Goal: Information Seeking & Learning: Learn about a topic

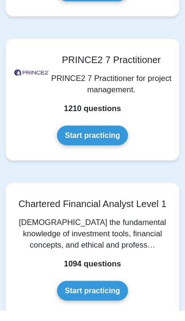
scroll to position [4476, 0]
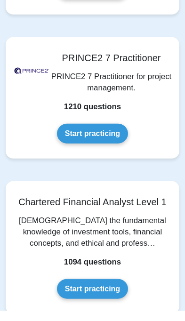
click at [102, 291] on link "Start practicing" at bounding box center [92, 299] width 71 height 20
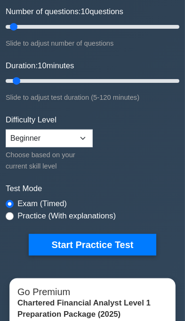
scroll to position [136, 0]
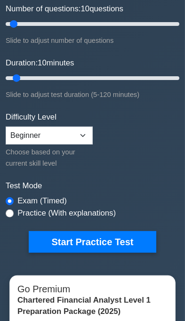
click at [129, 240] on button "Start Practice Test" at bounding box center [92, 242] width 127 height 22
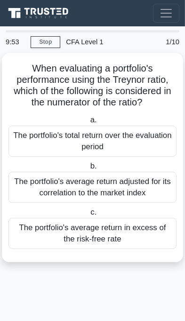
click at [143, 192] on div "The portfolio's average return adjusted for its correlation to the market index" at bounding box center [92, 187] width 168 height 31
click at [88, 169] on input "b. The portfolio's average return adjusted for its correlation to the market in…" at bounding box center [88, 166] width 0 height 6
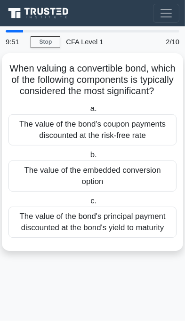
click at [157, 172] on div "The value of the embedded conversion option" at bounding box center [92, 175] width 168 height 31
click at [88, 158] on input "b. The value of the embedded conversion option" at bounding box center [88, 155] width 0 height 6
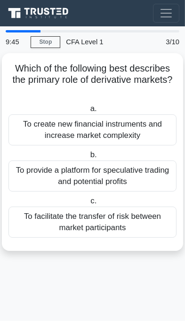
click at [153, 176] on div "To provide a platform for speculative trading and potential profits" at bounding box center [92, 175] width 168 height 31
click at [88, 158] on input "b. To provide a platform for speculative trading and potential profits" at bounding box center [88, 155] width 0 height 6
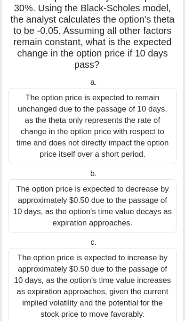
scroll to position [134, 0]
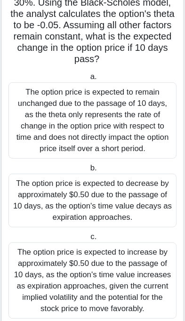
click at [150, 205] on div "The option price is expected to decrease by approximately $0.50 due to the pass…" at bounding box center [92, 200] width 168 height 54
click at [88, 171] on input "b. The option price is expected to decrease by approximately $0.50 due to the p…" at bounding box center [88, 168] width 0 height 6
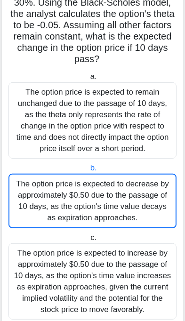
scroll to position [0, 0]
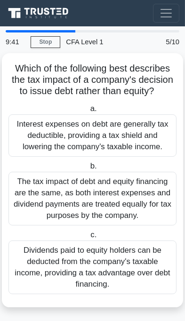
click at [139, 253] on div "Dividends paid to equity holders can be deducted from the company's taxable inc…" at bounding box center [92, 267] width 168 height 54
click at [88, 238] on input "c. Dividends paid to equity holders can be deducted from the company's taxable …" at bounding box center [88, 235] width 0 height 6
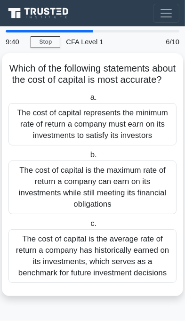
click at [126, 190] on div "The cost of capital is the maximum rate of return a company can earn on its inv…" at bounding box center [92, 187] width 168 height 54
click at [88, 158] on input "b. The cost of capital is the maximum rate of return a company can earn on its …" at bounding box center [88, 155] width 0 height 6
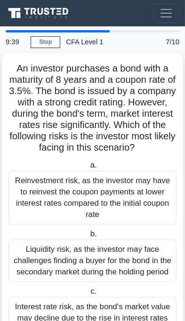
click at [131, 254] on div "Liquidity risk, as the investor may face challenges finding a buyer for the bon…" at bounding box center [92, 260] width 168 height 42
click at [88, 237] on input "b. Liquidity risk, as the investor may face challenges finding a buyer for the …" at bounding box center [88, 234] width 0 height 6
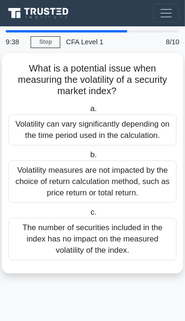
click at [134, 237] on div "The number of securities included in the index has no impact on the measured vo…" at bounding box center [92, 239] width 168 height 42
click at [88, 215] on input "c. The number of securities included in the index has no impact on the measured…" at bounding box center [88, 212] width 0 height 6
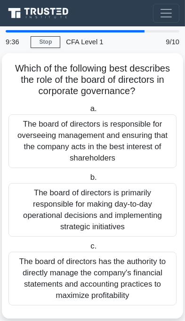
click at [148, 147] on div "The board of directors is responsible for overseeing management and ensuring th…" at bounding box center [92, 141] width 168 height 54
click at [88, 112] on input "a. The board of directors is responsible for overseeing management and ensuring…" at bounding box center [88, 109] width 0 height 6
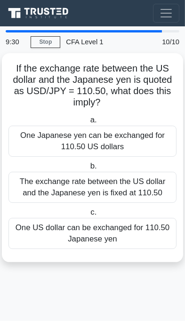
click at [157, 189] on div "The exchange rate between the US dollar and the Japanese yen is fixed at 110.50" at bounding box center [92, 187] width 168 height 31
click at [88, 169] on input "b. The exchange rate between the US dollar and the Japanese yen is fixed at 110…" at bounding box center [88, 166] width 0 height 6
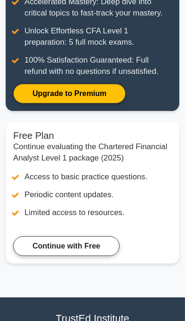
scroll to position [207, 0]
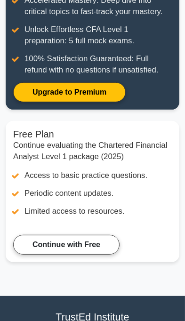
click at [89, 245] on link "Continue with Free" at bounding box center [66, 245] width 106 height 20
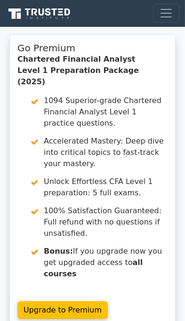
click at [108, 301] on link "Upgrade to Premium" at bounding box center [62, 310] width 90 height 18
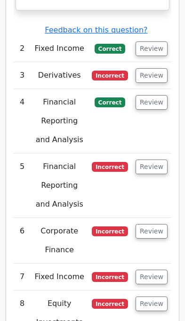
scroll to position [1832, 0]
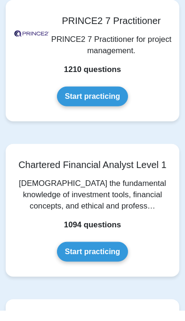
scroll to position [4503, 0]
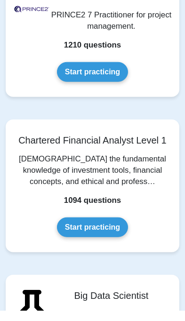
click at [66, 228] on link "Start practicing" at bounding box center [92, 238] width 71 height 20
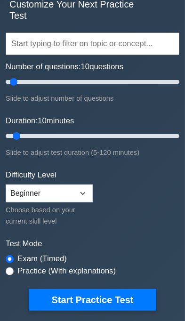
scroll to position [79, 0]
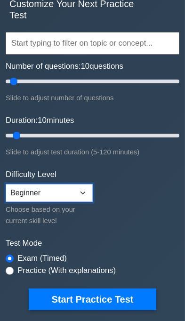
click at [53, 196] on select "Beginner Intermediate Expert" at bounding box center [49, 193] width 87 height 18
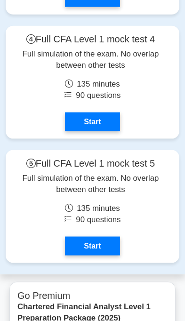
scroll to position [2713, 0]
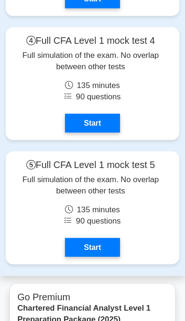
click at [101, 257] on link "Start" at bounding box center [92, 247] width 55 height 19
click at [106, 253] on link "Start" at bounding box center [92, 247] width 55 height 19
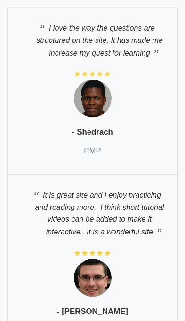
scroll to position [3266, 0]
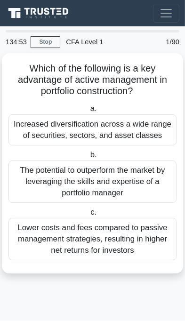
click at [144, 256] on div "Lower costs and fees compared to passive management strategies, resulting in hi…" at bounding box center [92, 239] width 168 height 42
click at [88, 215] on input "c. Lower costs and fees compared to passive management strategies, resulting in…" at bounding box center [88, 212] width 0 height 6
